Goal: Information Seeking & Learning: Learn about a topic

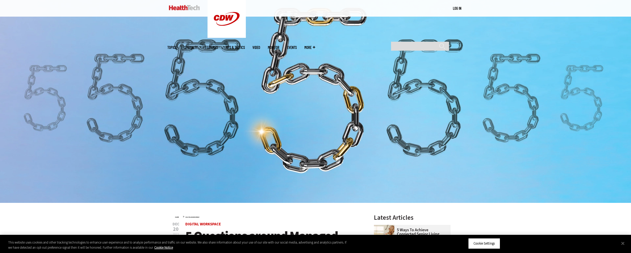
click at [176, 108] on img at bounding box center [315, 92] width 631 height 219
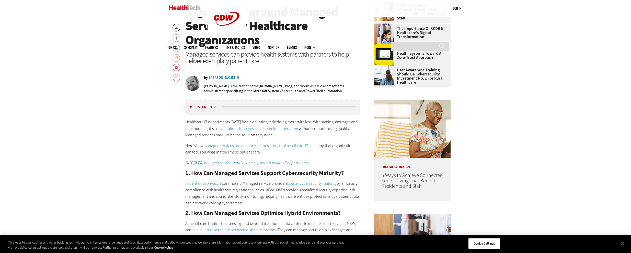
scroll to position [267, 0]
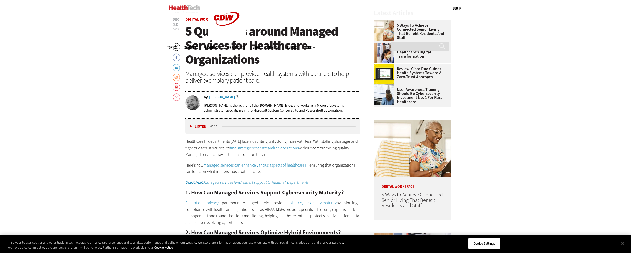
click at [270, 39] on span "5 Questions around Managed Services for Healthcare Organizations" at bounding box center [261, 45] width 152 height 45
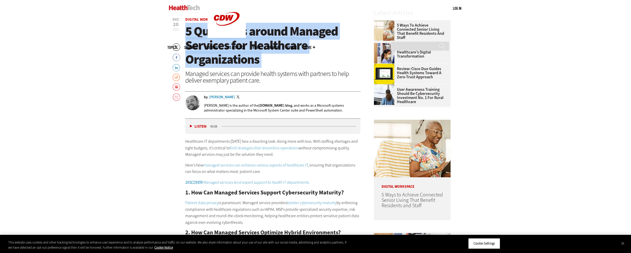
drag, startPoint x: 270, startPoint y: 39, endPoint x: 266, endPoint y: 49, distance: 11.0
click at [268, 48] on span "5 Questions around Managed Services for Healthcare Organizations" at bounding box center [261, 45] width 152 height 45
click at [250, 52] on span "5 Questions around Managed Services for Healthcare Organizations" at bounding box center [261, 45] width 152 height 45
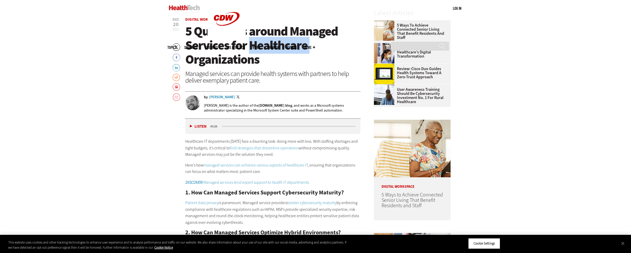
click at [250, 52] on span "5 Questions around Managed Services for Healthcare Organizations" at bounding box center [261, 45] width 152 height 45
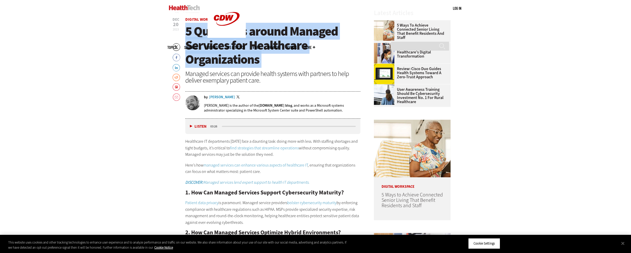
click at [250, 52] on span "5 Questions around Managed Services for Healthcare Organizations" at bounding box center [261, 45] width 152 height 45
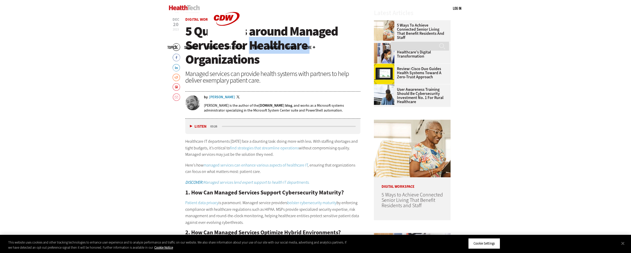
click at [250, 52] on span "5 Questions around Managed Services for Healthcare Organizations" at bounding box center [261, 45] width 152 height 45
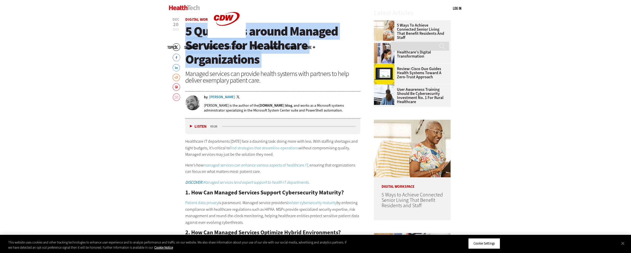
click at [250, 52] on span "5 Questions around Managed Services for Healthcare Organizations" at bounding box center [261, 45] width 152 height 45
